Goal: Information Seeking & Learning: Understand process/instructions

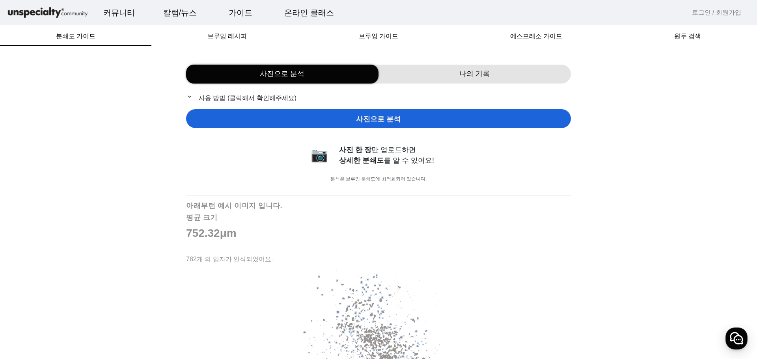
scroll to position [525, 0]
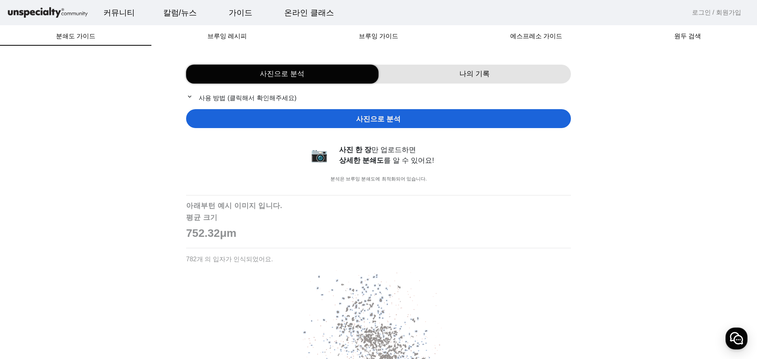
click at [357, 115] on div "사진으로 분석" at bounding box center [378, 118] width 385 height 19
click at [80, 39] on span "분쇄도 가이드" at bounding box center [75, 36] width 39 height 6
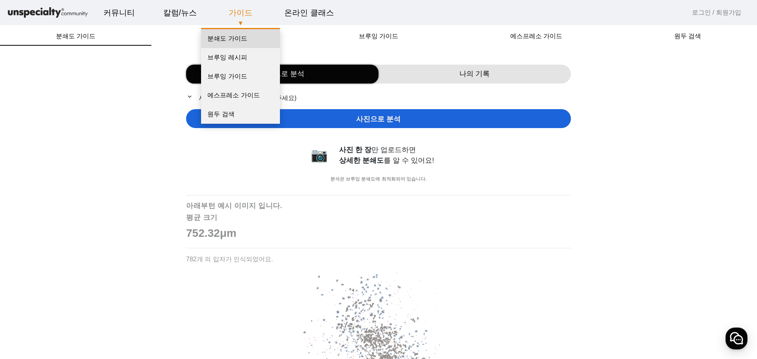
click at [239, 40] on link "분쇄도 가이드" at bounding box center [240, 38] width 79 height 19
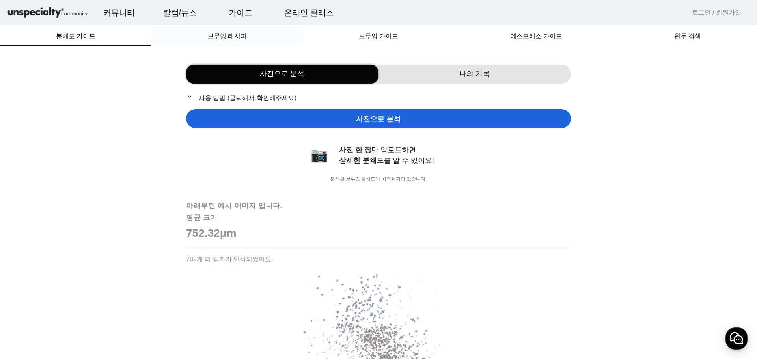
click at [192, 35] on div "브루잉 레시피" at bounding box center [226, 36] width 151 height 19
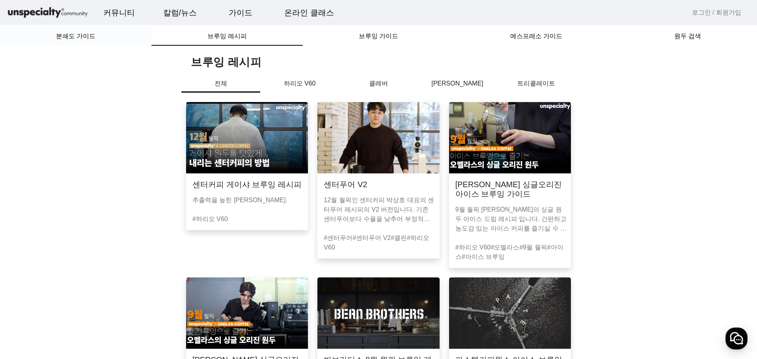
click at [75, 37] on span "분쇄도 가이드" at bounding box center [75, 36] width 39 height 6
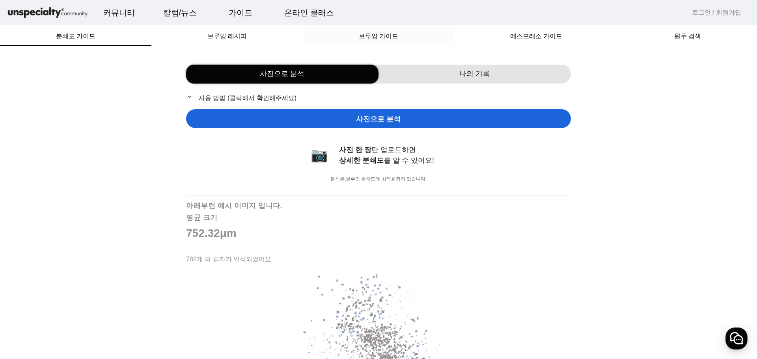
click at [378, 39] on span "브루잉 가이드" at bounding box center [378, 36] width 39 height 6
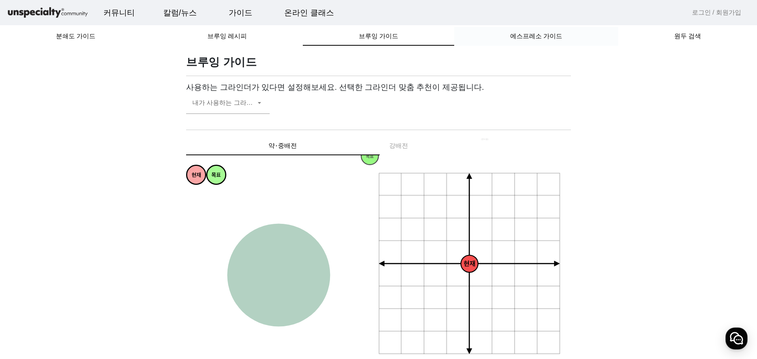
click at [561, 33] on div "에스프레소 가이드" at bounding box center [536, 36] width 164 height 19
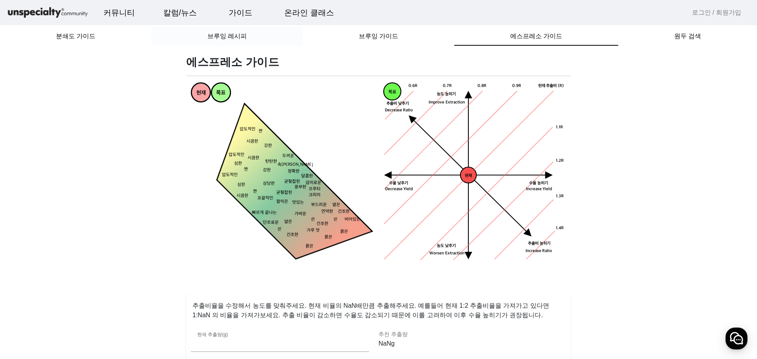
click at [211, 30] on span "브루잉 레시피" at bounding box center [226, 36] width 39 height 19
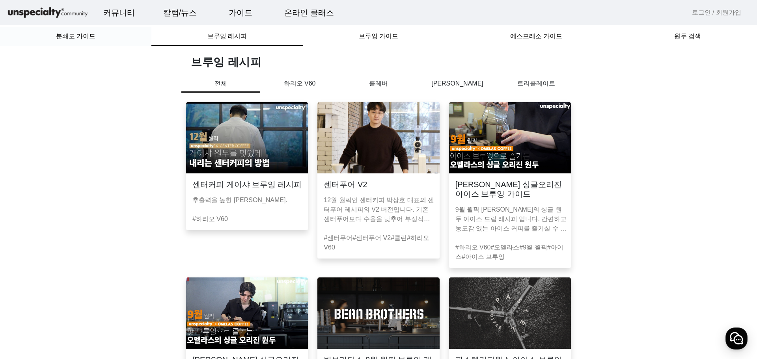
click at [67, 33] on span "분쇄도 가이드" at bounding box center [75, 36] width 39 height 6
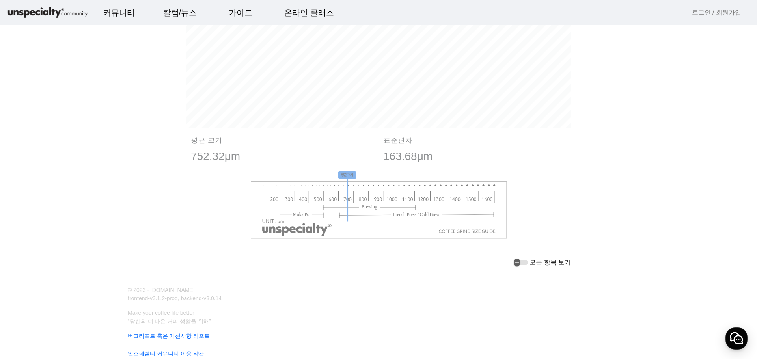
scroll to position [545, 0]
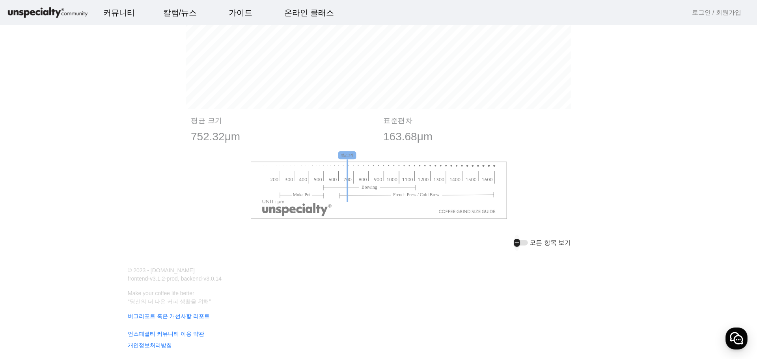
click at [520, 242] on icon "button" at bounding box center [516, 242] width 6 height 7
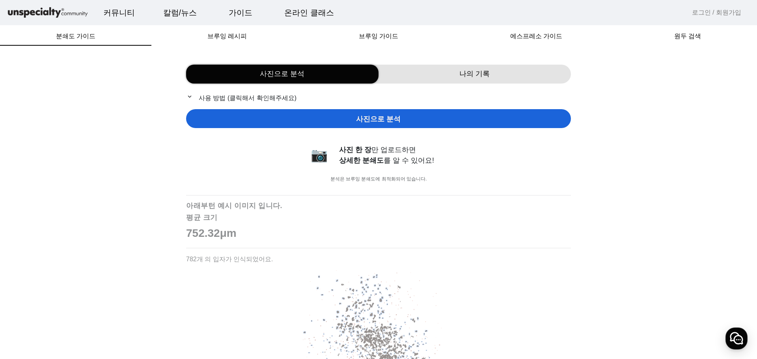
click at [490, 277] on p at bounding box center [378, 349] width 385 height 158
click at [323, 281] on img at bounding box center [378, 349] width 158 height 158
click at [223, 225] on p "752.32μm" at bounding box center [378, 233] width 385 height 17
click at [317, 69] on div "사진으로 분석" at bounding box center [282, 74] width 192 height 19
click at [67, 9] on img at bounding box center [47, 13] width 83 height 14
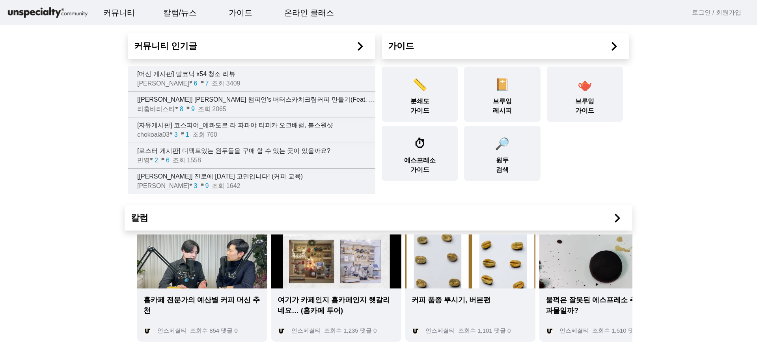
click at [701, 78] on app-index "커뮤니티 인기글 chevron_right [머신 게시판] 말코닉 x54 청소 리뷰 루돌프 favorite 6 chat_bubble 7 조회 3…" at bounding box center [378, 178] width 757 height 357
drag, startPoint x: 701, startPoint y: 101, endPoint x: 685, endPoint y: 87, distance: 20.6
click at [699, 83] on app-index "커뮤니티 인기글 chevron_right [머신 게시판] 말코닉 x54 청소 리뷰 루돌프 favorite 6 chat_bubble 7 조회 3…" at bounding box center [378, 178] width 757 height 357
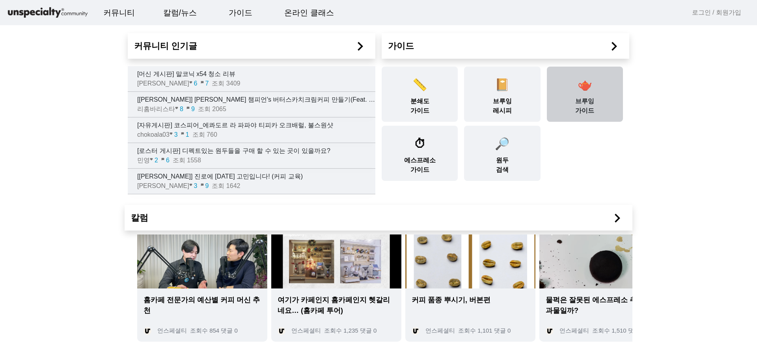
click at [598, 97] on div "🫖 브루잉 가이드" at bounding box center [585, 94] width 76 height 55
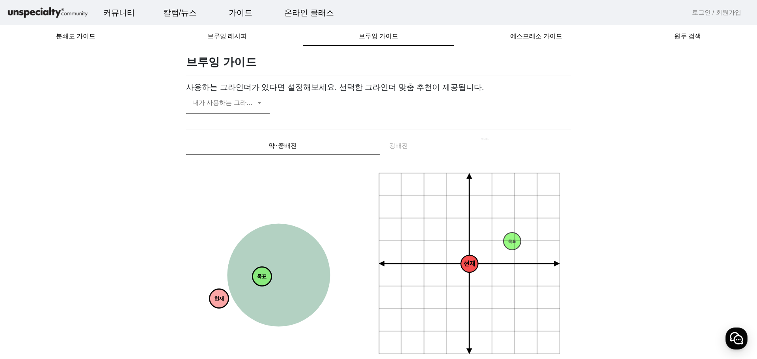
click at [210, 101] on span at bounding box center [223, 105] width 63 height 9
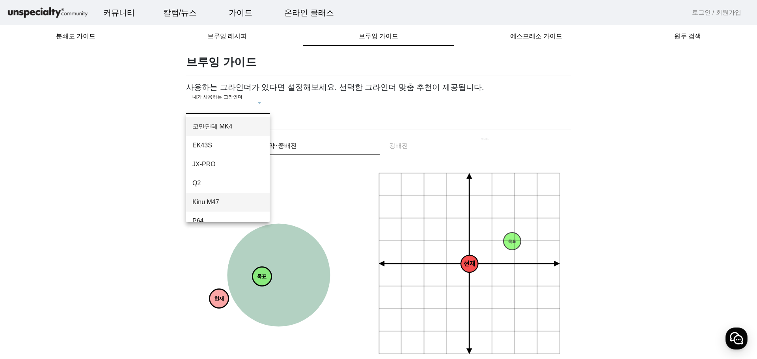
scroll to position [68, 0]
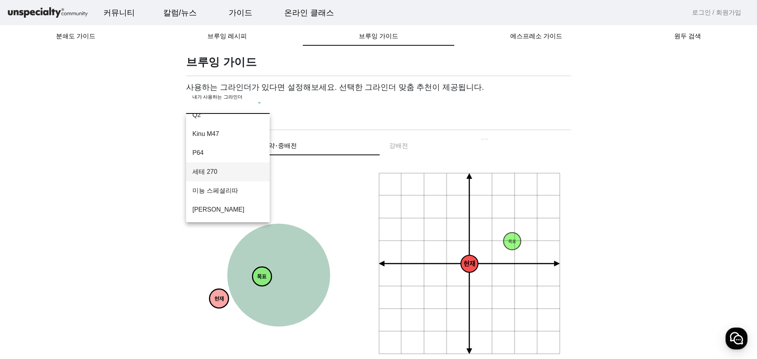
click at [245, 168] on span "세테 270" at bounding box center [227, 171] width 71 height 9
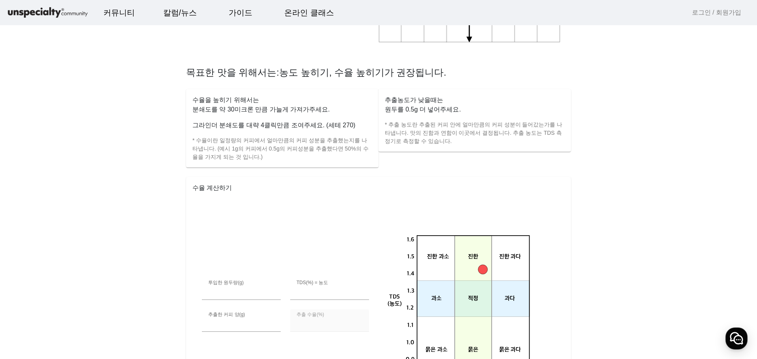
scroll to position [49, 0]
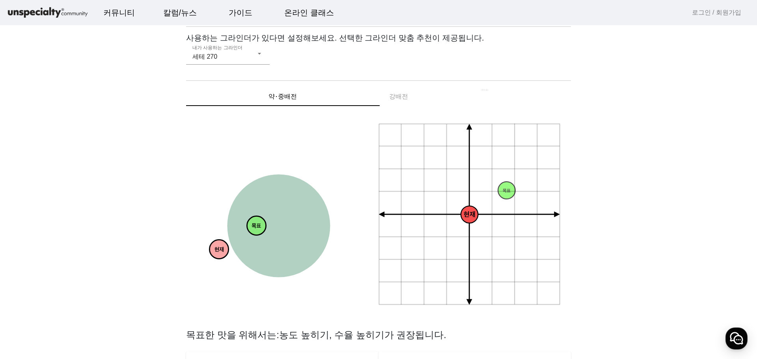
drag, startPoint x: 264, startPoint y: 233, endPoint x: 258, endPoint y: 231, distance: 5.7
click at [258, 231] on circle at bounding box center [256, 225] width 19 height 19
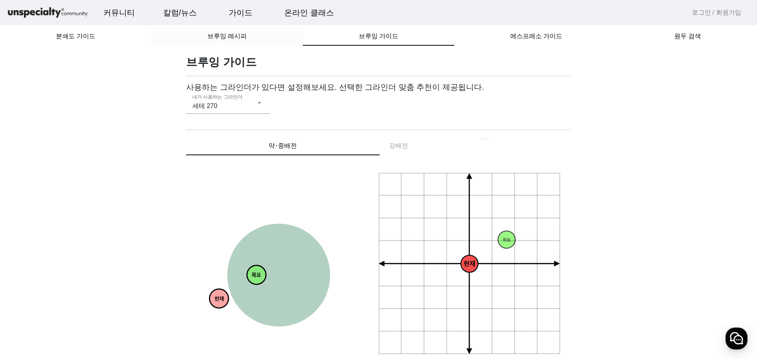
click at [230, 45] on span "브루잉 레시피" at bounding box center [226, 36] width 39 height 19
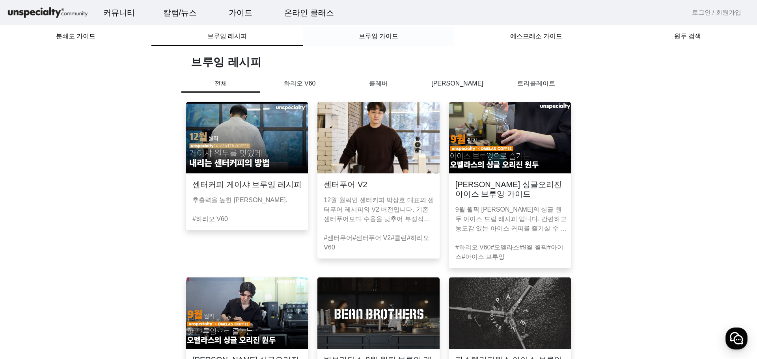
click at [384, 35] on span "브루잉 가이드" at bounding box center [378, 36] width 39 height 6
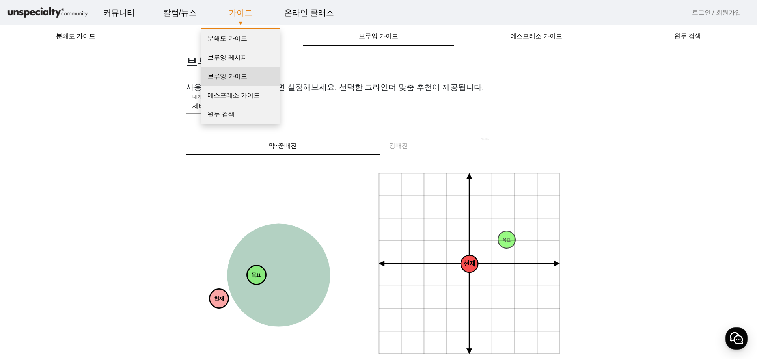
click at [255, 79] on link "브루잉 가이드" at bounding box center [240, 76] width 79 height 19
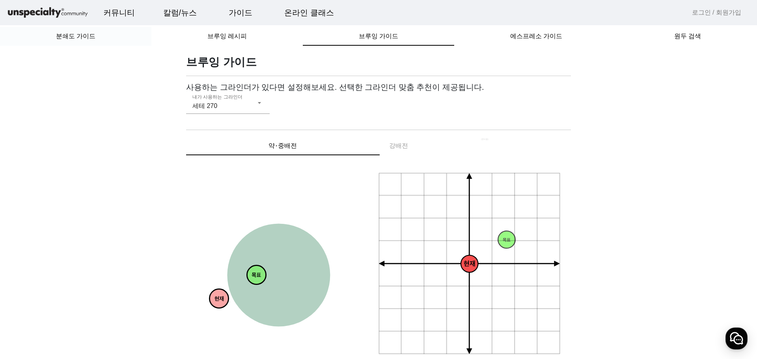
click at [74, 39] on span "분쇄도 가이드" at bounding box center [75, 36] width 39 height 6
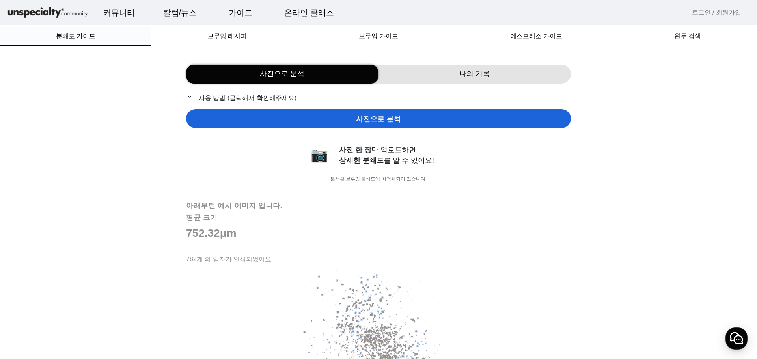
click at [74, 39] on span "분쇄도 가이드" at bounding box center [75, 36] width 39 height 6
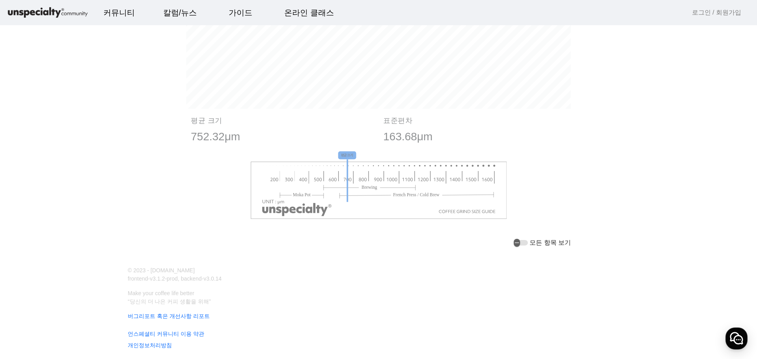
scroll to position [20, 0]
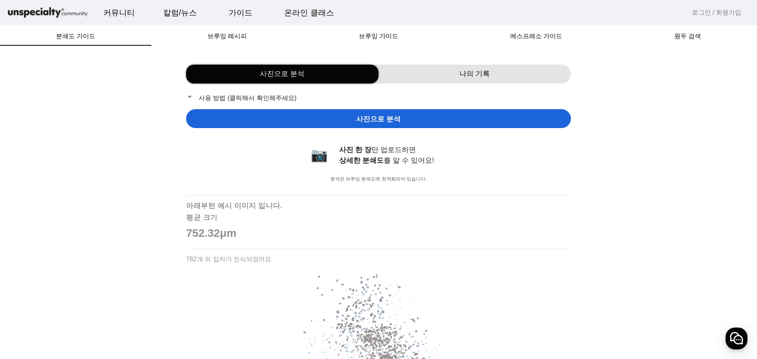
drag, startPoint x: 439, startPoint y: 145, endPoint x: 415, endPoint y: 89, distance: 61.4
click at [195, 102] on p "expand_more 사용 방법 (클릭해서 확인해주세요)" at bounding box center [378, 98] width 385 height 10
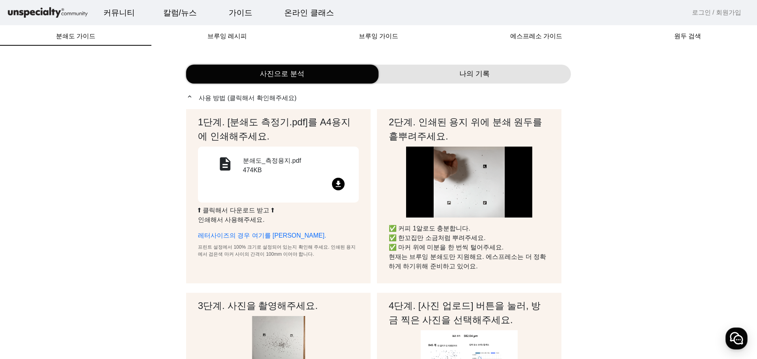
click at [338, 181] on mat-icon "file_download" at bounding box center [338, 184] width 13 height 13
click at [338, 185] on mat-icon "file_download" at bounding box center [338, 184] width 13 height 13
drag, startPoint x: 630, startPoint y: 92, endPoint x: 638, endPoint y: 97, distance: 9.4
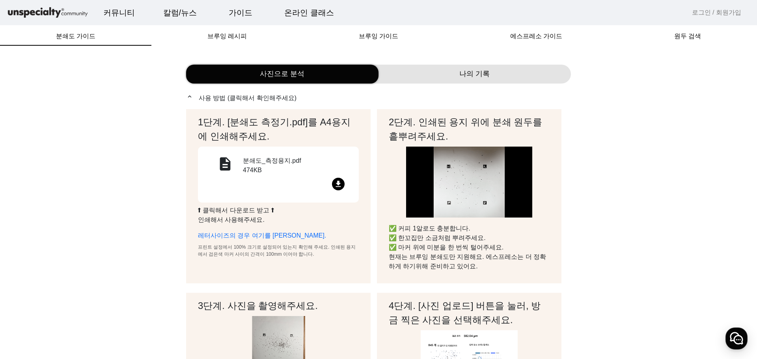
drag, startPoint x: 627, startPoint y: 115, endPoint x: 617, endPoint y: 105, distance: 13.9
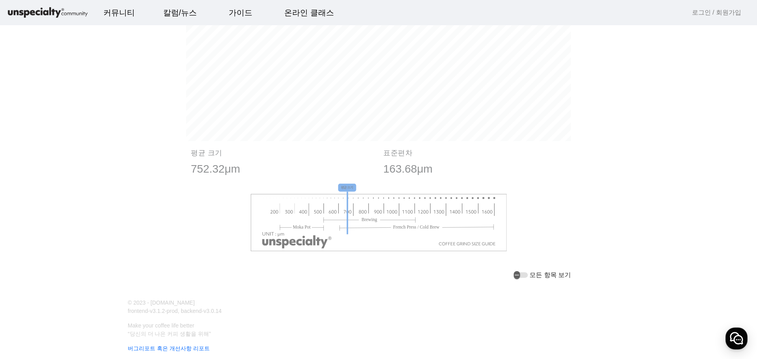
scroll to position [887, 0]
